Goal: Task Accomplishment & Management: Use online tool/utility

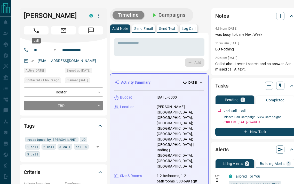
click at [40, 29] on button "Call" at bounding box center [36, 30] width 25 height 8
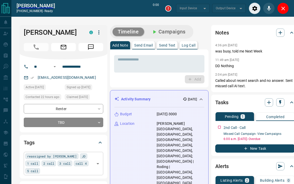
click at [87, 170] on input "text" at bounding box center [68, 171] width 52 height 6
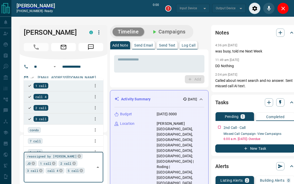
type input "*******"
type input "*"
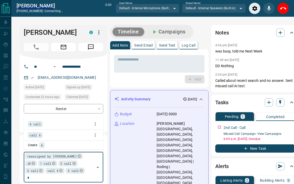
click at [39, 123] on span "6 call" at bounding box center [35, 124] width 11 height 5
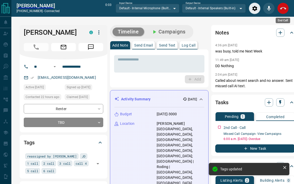
click at [283, 9] on icon "End Call" at bounding box center [283, 8] width 6 height 6
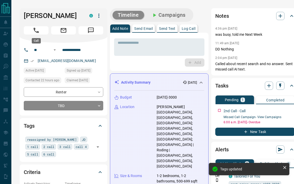
click at [36, 33] on icon "Call" at bounding box center [36, 30] width 7 height 7
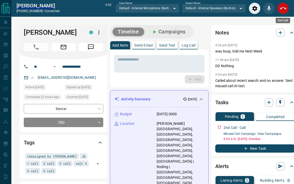
click at [285, 11] on icon "End Call" at bounding box center [283, 8] width 6 height 6
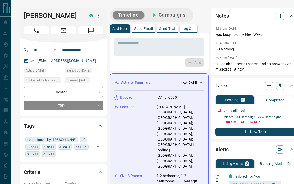
click at [187, 31] on button "Log Call" at bounding box center [189, 29] width 18 height 8
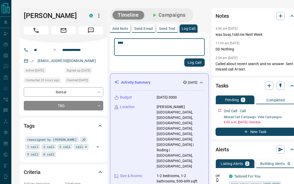
type textarea "****"
click at [192, 62] on button "Log Call" at bounding box center [194, 63] width 20 height 8
